Goal: Task Accomplishment & Management: Use online tool/utility

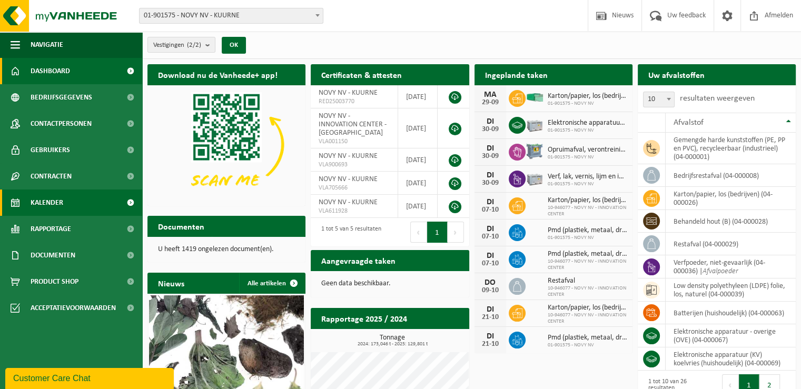
click at [61, 209] on span "Kalender" at bounding box center [47, 203] width 33 height 26
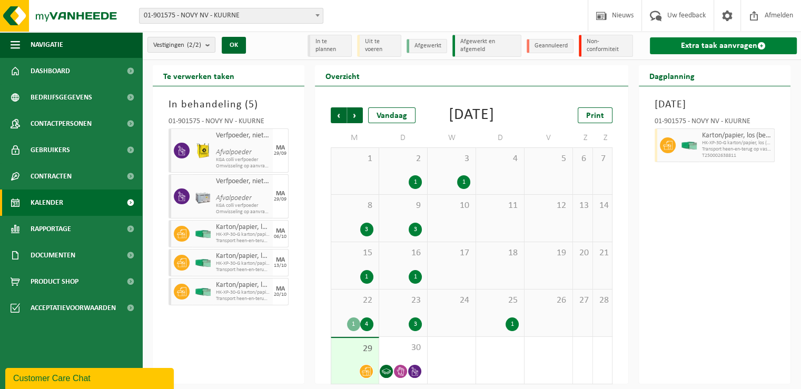
click at [713, 46] on link "Extra taak aanvragen" at bounding box center [723, 45] width 147 height 17
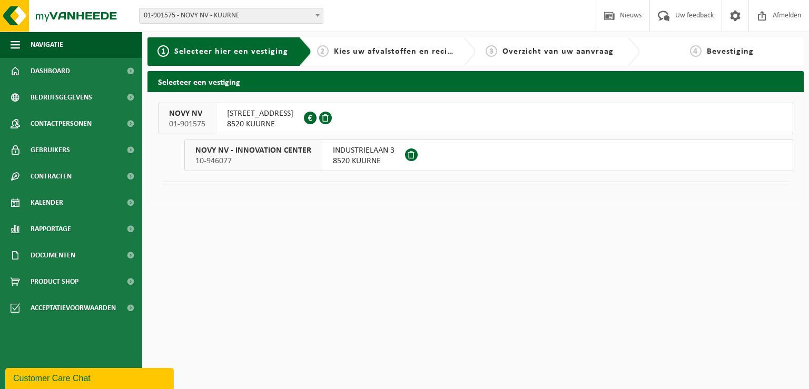
click at [251, 120] on span "8520 KUURNE" at bounding box center [260, 124] width 66 height 11
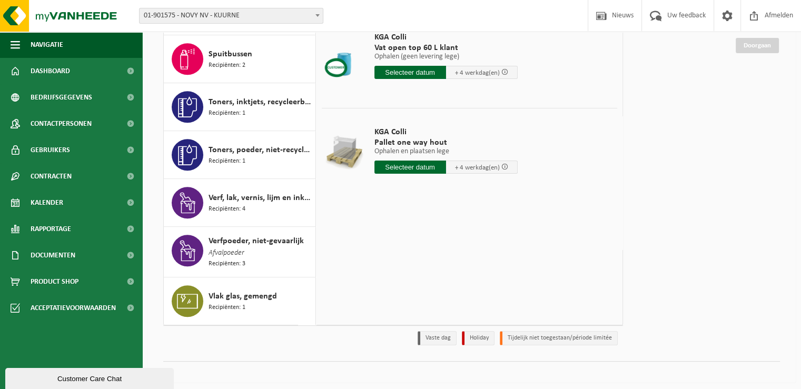
scroll to position [124, 0]
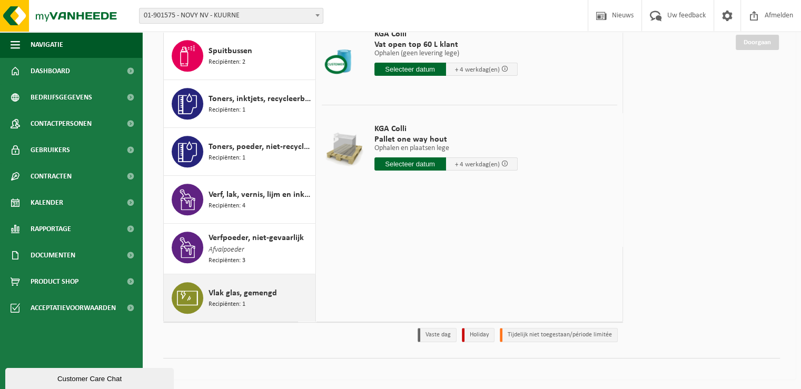
click at [244, 300] on span "Recipiënten: 1" at bounding box center [227, 305] width 37 height 10
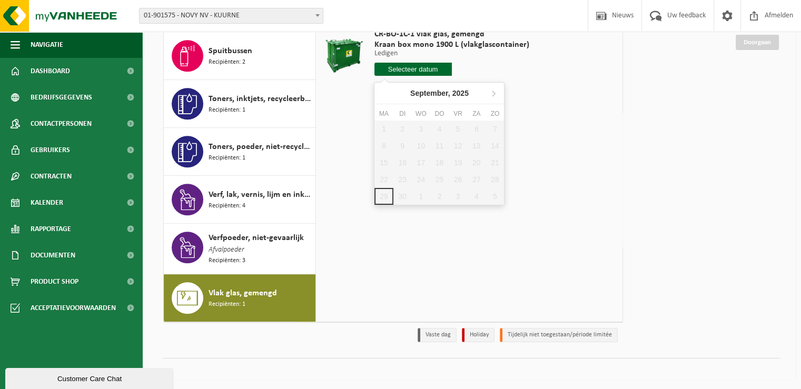
click at [419, 69] on input "text" at bounding box center [413, 69] width 77 height 13
click at [491, 95] on icon at bounding box center [493, 93] width 17 height 17
click at [455, 144] on div "10" at bounding box center [458, 145] width 18 height 17
type input "Van 2025-10-10"
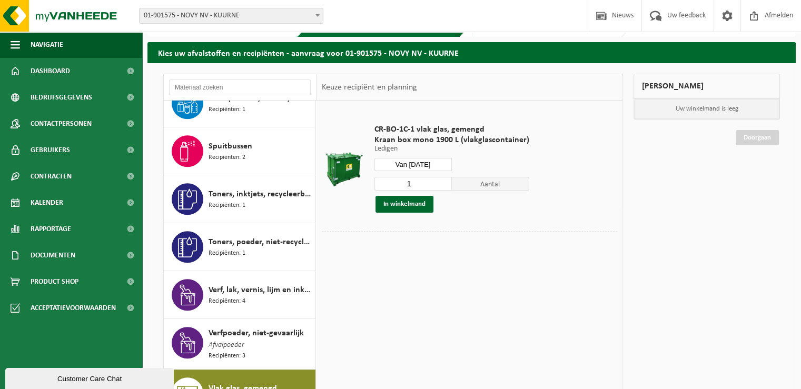
scroll to position [19, 0]
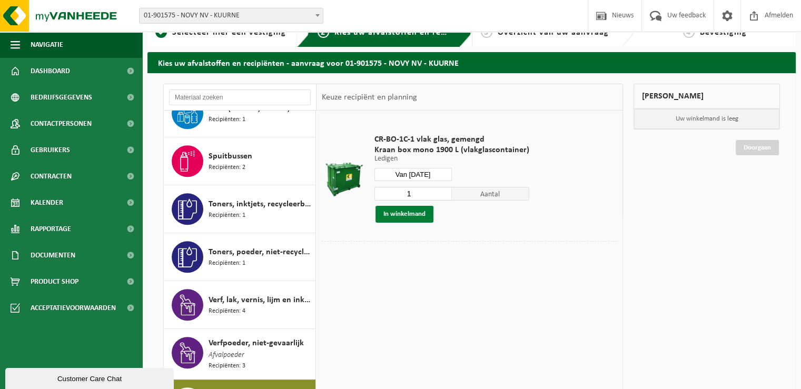
click at [396, 218] on button "In winkelmand" at bounding box center [405, 214] width 58 height 17
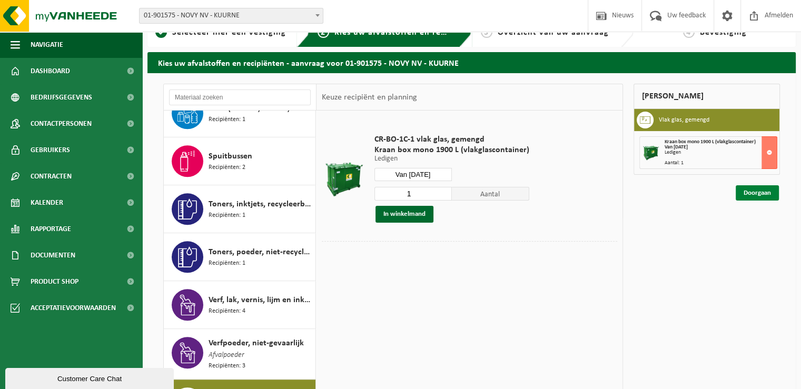
click at [749, 193] on link "Doorgaan" at bounding box center [757, 192] width 43 height 15
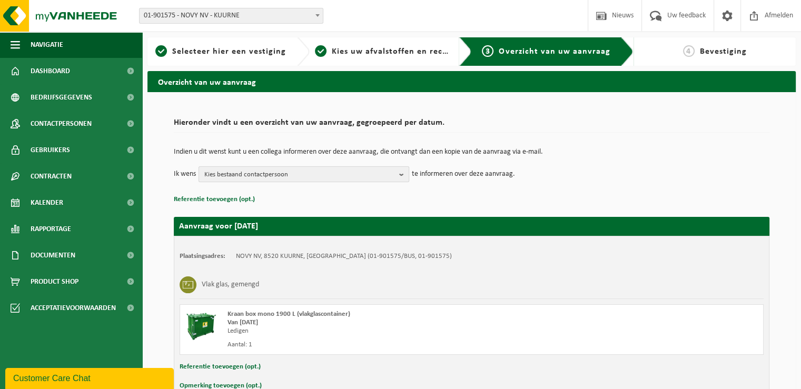
click at [400, 172] on b "button" at bounding box center [403, 174] width 9 height 15
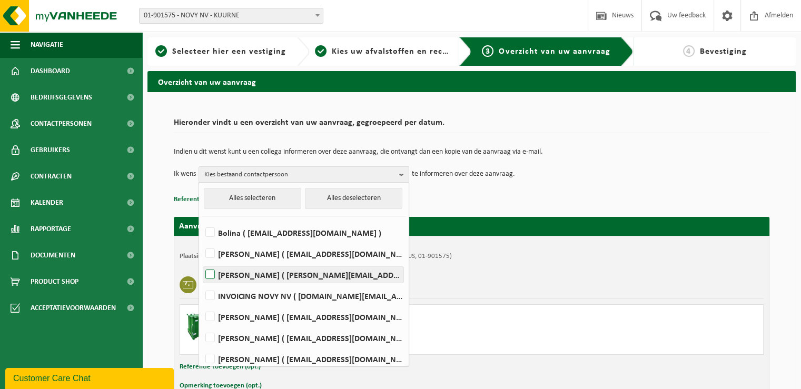
click at [210, 274] on label "David Lampaert ( david.lampaert@novy.com )" at bounding box center [303, 275] width 200 height 16
click at [202, 262] on input "David Lampaert ( david.lampaert@novy.com )" at bounding box center [201, 261] width 1 height 1
checkbox input "true"
click at [796, 136] on div "Overzicht van uw aanvraag Hieronder vindt u een overzicht van uw aanvraag, gegr…" at bounding box center [471, 259] width 659 height 376
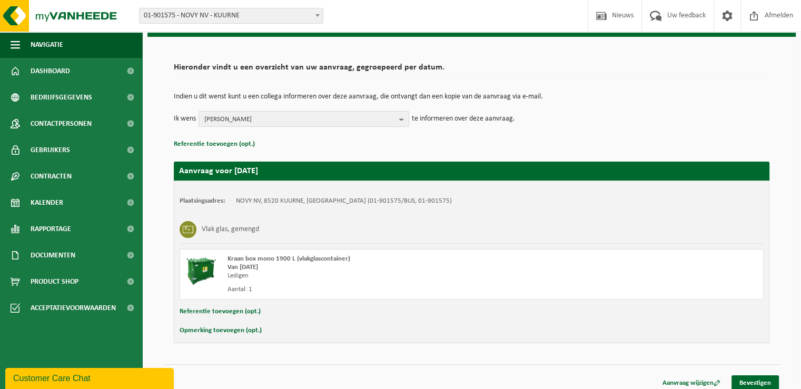
scroll to position [62, 0]
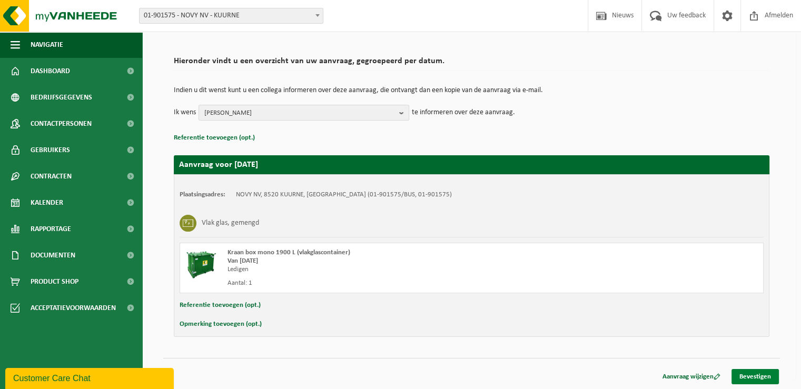
click at [754, 372] on link "Bevestigen" at bounding box center [755, 376] width 47 height 15
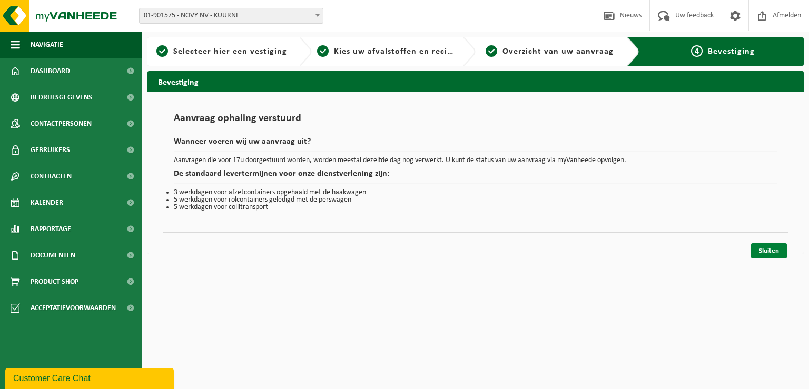
click at [765, 251] on link "Sluiten" at bounding box center [769, 250] width 36 height 15
